Goal: Check status

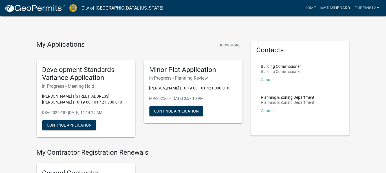
click at [341, 8] on link "My Dashboard" at bounding box center [335, 8] width 34 height 11
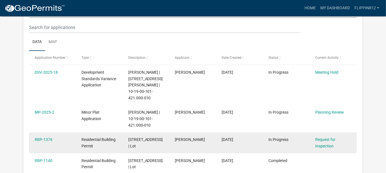
scroll to position [103, 0]
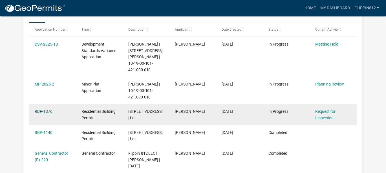
click at [48, 109] on link "RBP-1376" at bounding box center [44, 111] width 18 height 5
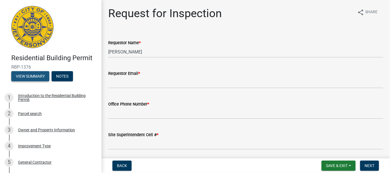
click at [40, 77] on button "View Summary" at bounding box center [30, 76] width 38 height 10
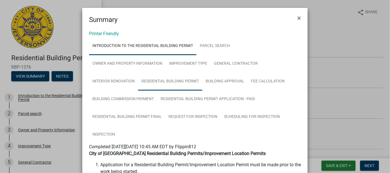
click at [166, 81] on link "Residential Building Permit" at bounding box center [170, 82] width 64 height 18
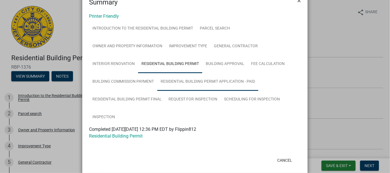
scroll to position [26, 0]
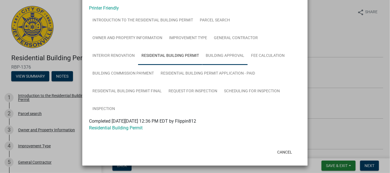
click at [218, 58] on link "Building Approval" at bounding box center [224, 56] width 45 height 18
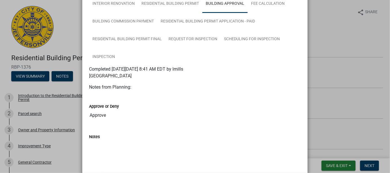
scroll to position [25, 0]
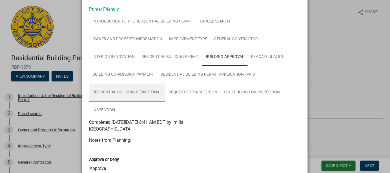
click at [133, 92] on link "Residential Building Permit Final" at bounding box center [127, 93] width 76 height 18
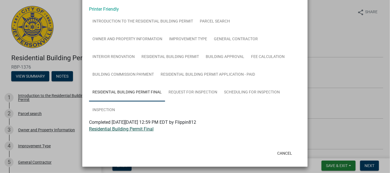
click at [134, 129] on link "Residential Building Permit Final" at bounding box center [121, 129] width 65 height 5
